Goal: Task Accomplishment & Management: Manage account settings

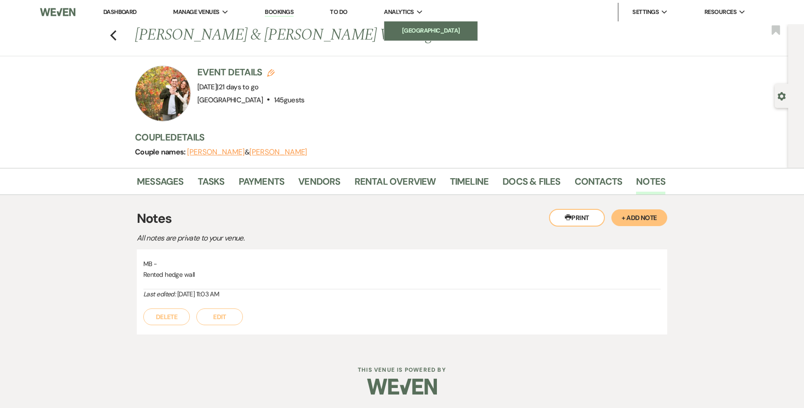
click at [413, 31] on li "[GEOGRAPHIC_DATA]" at bounding box center [431, 30] width 84 height 9
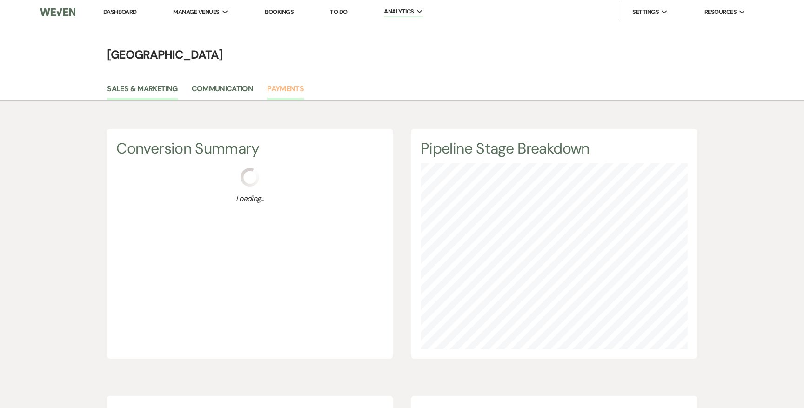
click at [273, 94] on link "Payments" at bounding box center [285, 92] width 37 height 18
select select "2025"
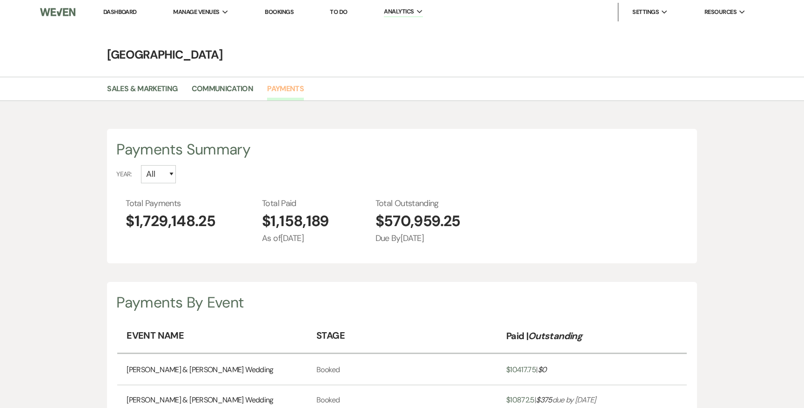
scroll to position [408, 804]
click at [171, 173] on select "All 2027 2026 2025 2024 2023 2022" at bounding box center [158, 174] width 35 height 18
select select "2025"
click at [141, 165] on select "All 2027 2026 2025 2024 2023 2022" at bounding box center [158, 174] width 35 height 18
click at [170, 172] on select "All 2027 2026 2025 2024 2023 2022" at bounding box center [158, 174] width 35 height 18
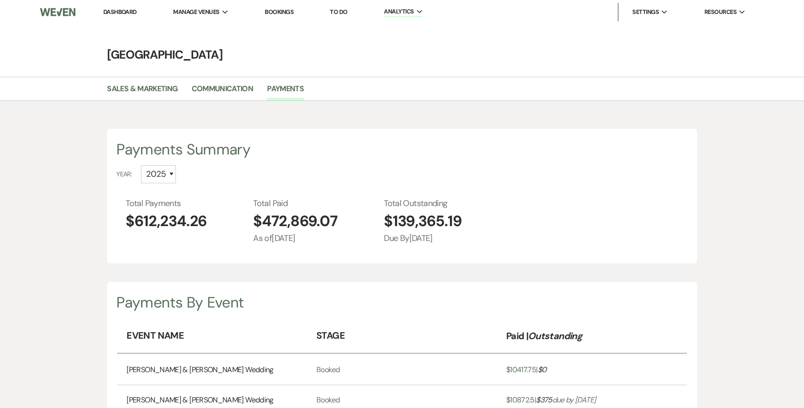
select select "2024"
click at [167, 174] on select "All 2027 2026 2025 2024 2023 2022" at bounding box center [158, 174] width 35 height 18
select select "2023"
click at [166, 172] on select "All 2027 2026 2025 2024 2023 2022" at bounding box center [158, 174] width 35 height 18
select select "2022"
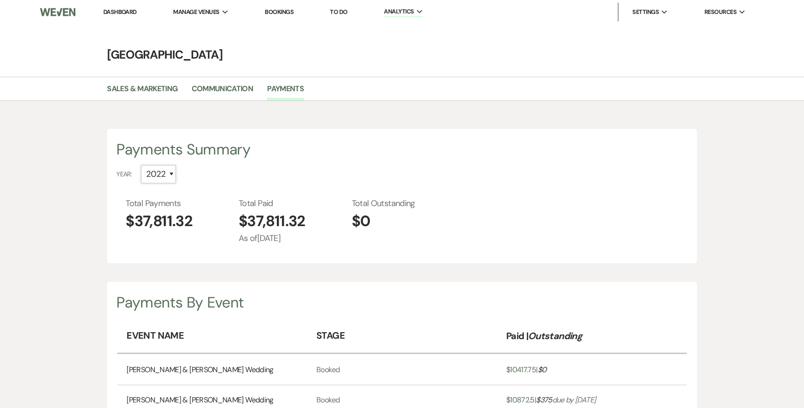
click at [172, 173] on select "All 2027 2026 2025 2024 2023 2022" at bounding box center [158, 174] width 35 height 18
select select "2026"
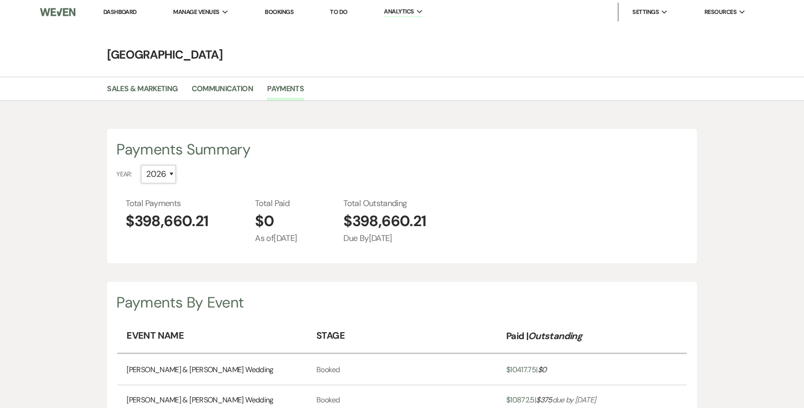
click at [168, 179] on select "All 2027 2026 2025 2024 2023 2022" at bounding box center [158, 174] width 35 height 18
click at [171, 165] on select "All 2027 2026 2025 2024 2023 2022" at bounding box center [158, 174] width 35 height 18
select select "2025"
click at [141, 165] on select "All 2027 2026 2025 2024 2023 2022" at bounding box center [158, 174] width 35 height 18
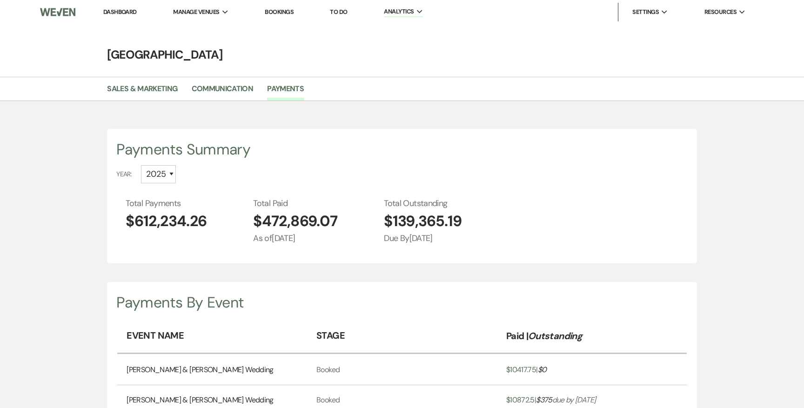
click at [228, 246] on div "Payments Summary Year: All 2027 2026 2025 2024 2023 2022 Total Payments $612,23…" at bounding box center [401, 196] width 589 height 134
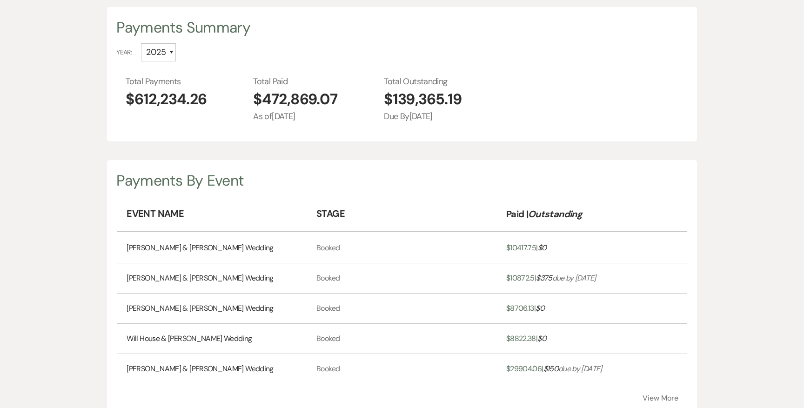
scroll to position [122, 0]
